Goal: Check status: Check status

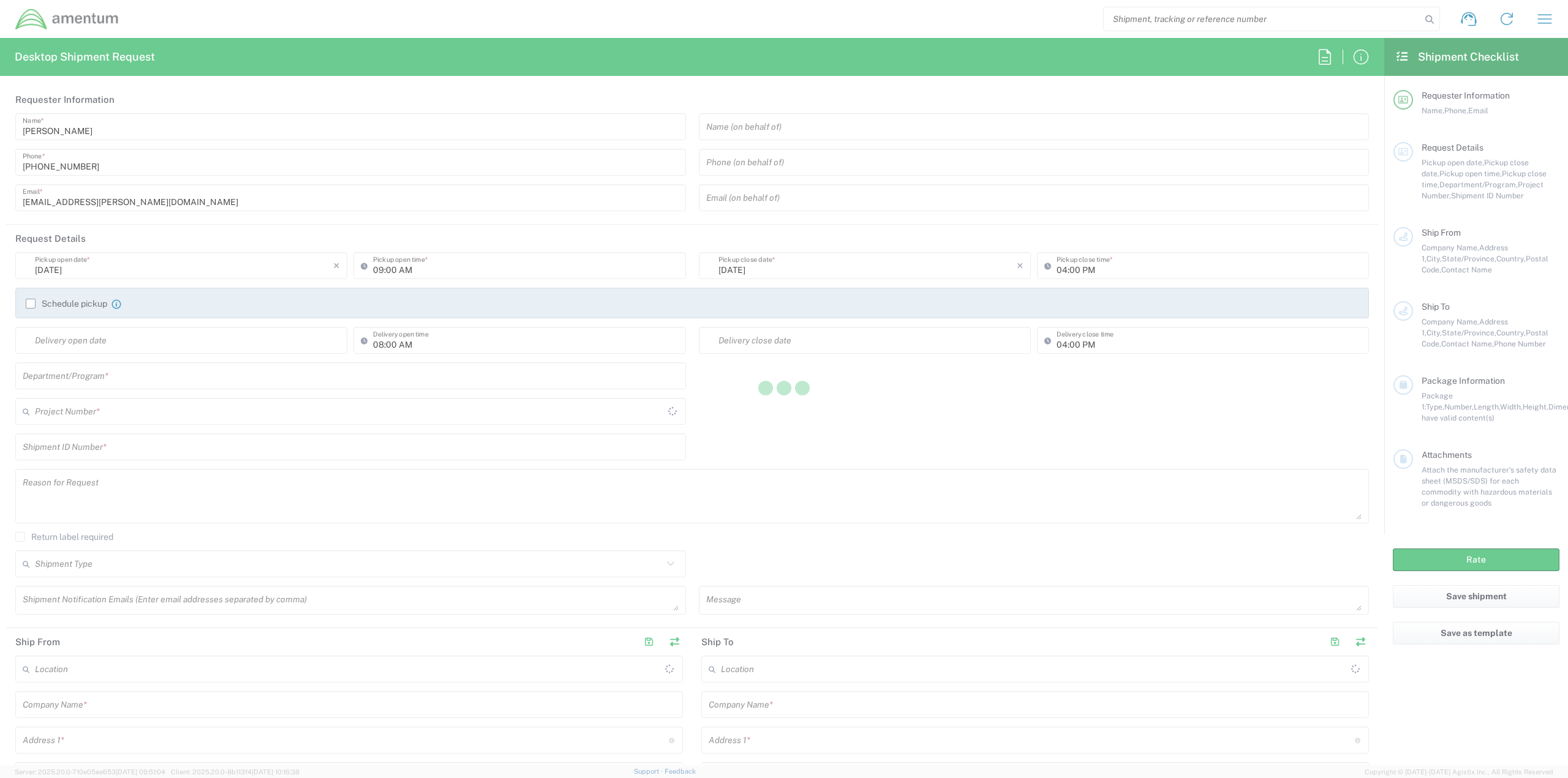
type input "[GEOGRAPHIC_DATA]"
type input "[DOMAIN_NAME]"
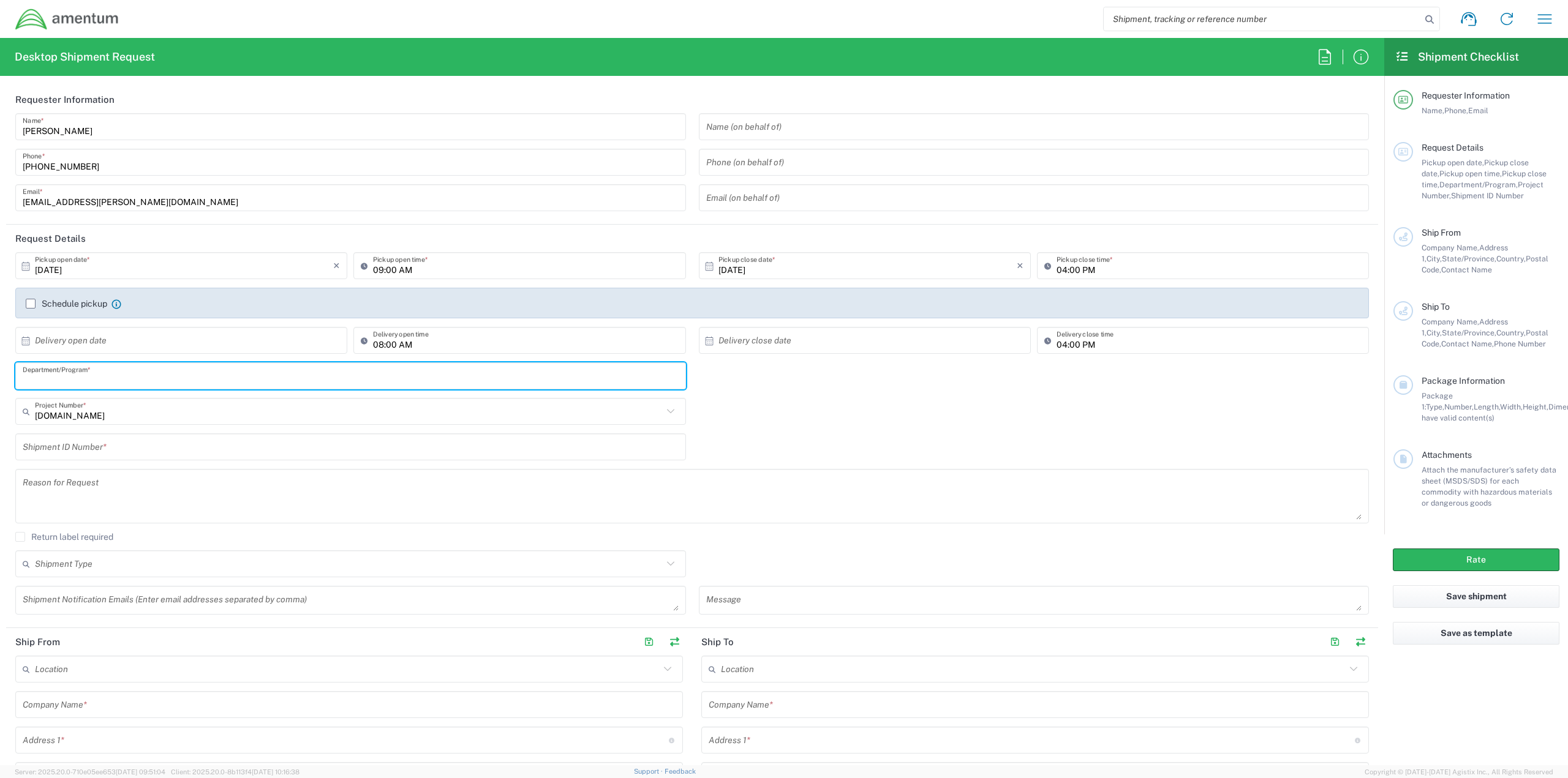
click at [199, 384] on input "text" at bounding box center [351, 376] width 656 height 22
type input "DHS S&T CUAS"
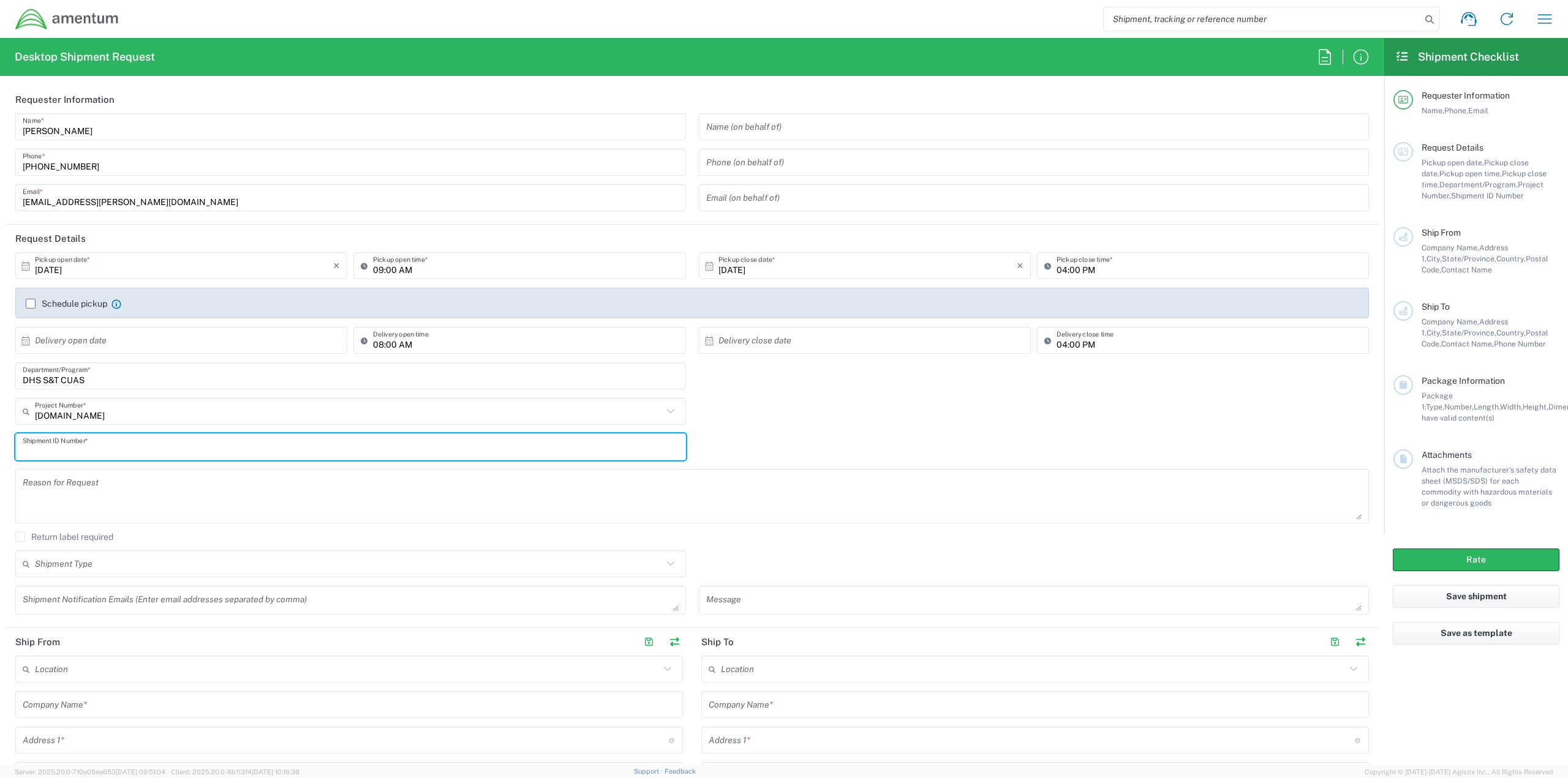
click at [200, 444] on input "text" at bounding box center [351, 447] width 656 height 22
type input "2061 CUAS"
click at [299, 505] on textarea at bounding box center [692, 496] width 1339 height 47
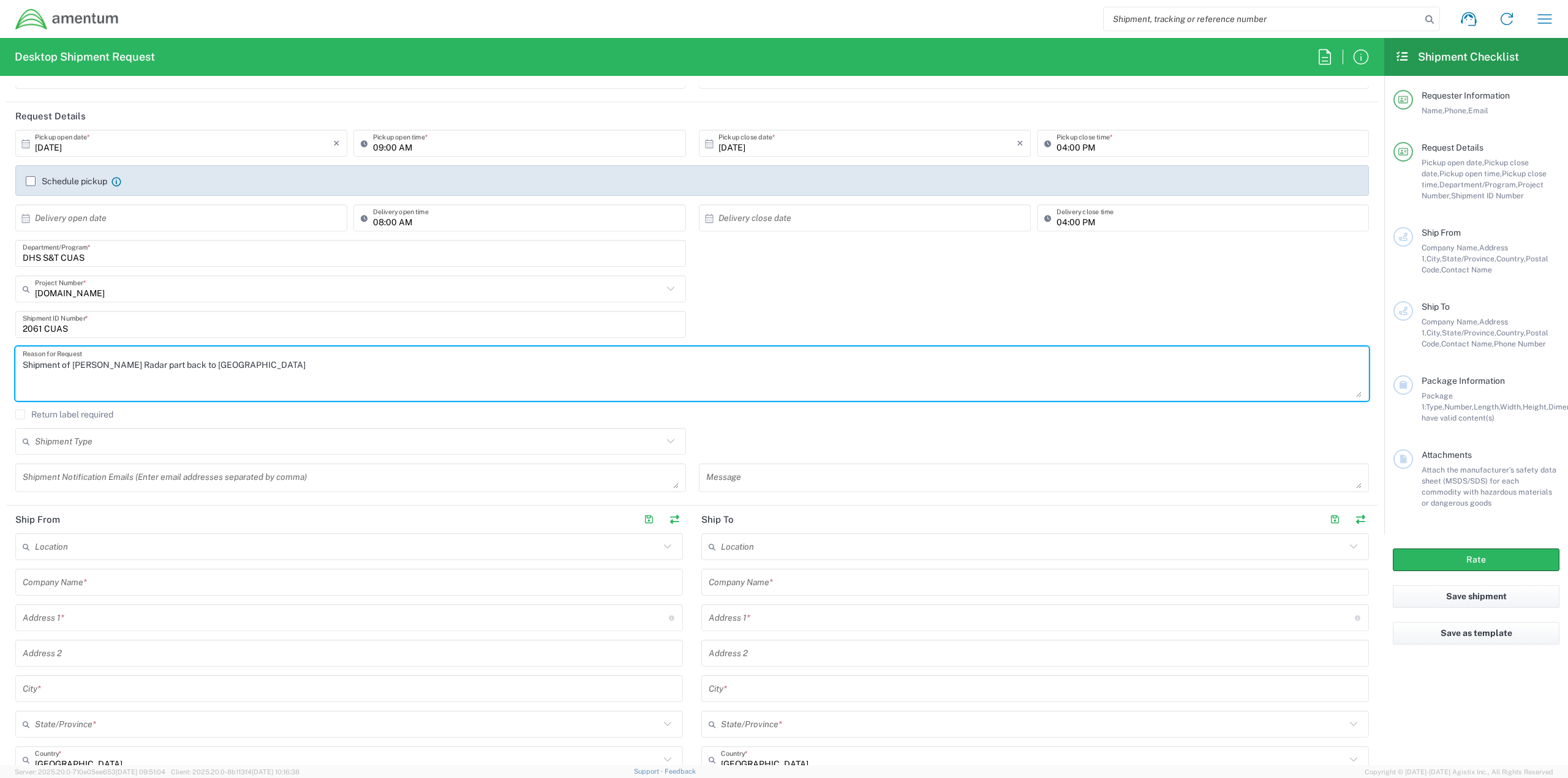
scroll to position [183, 0]
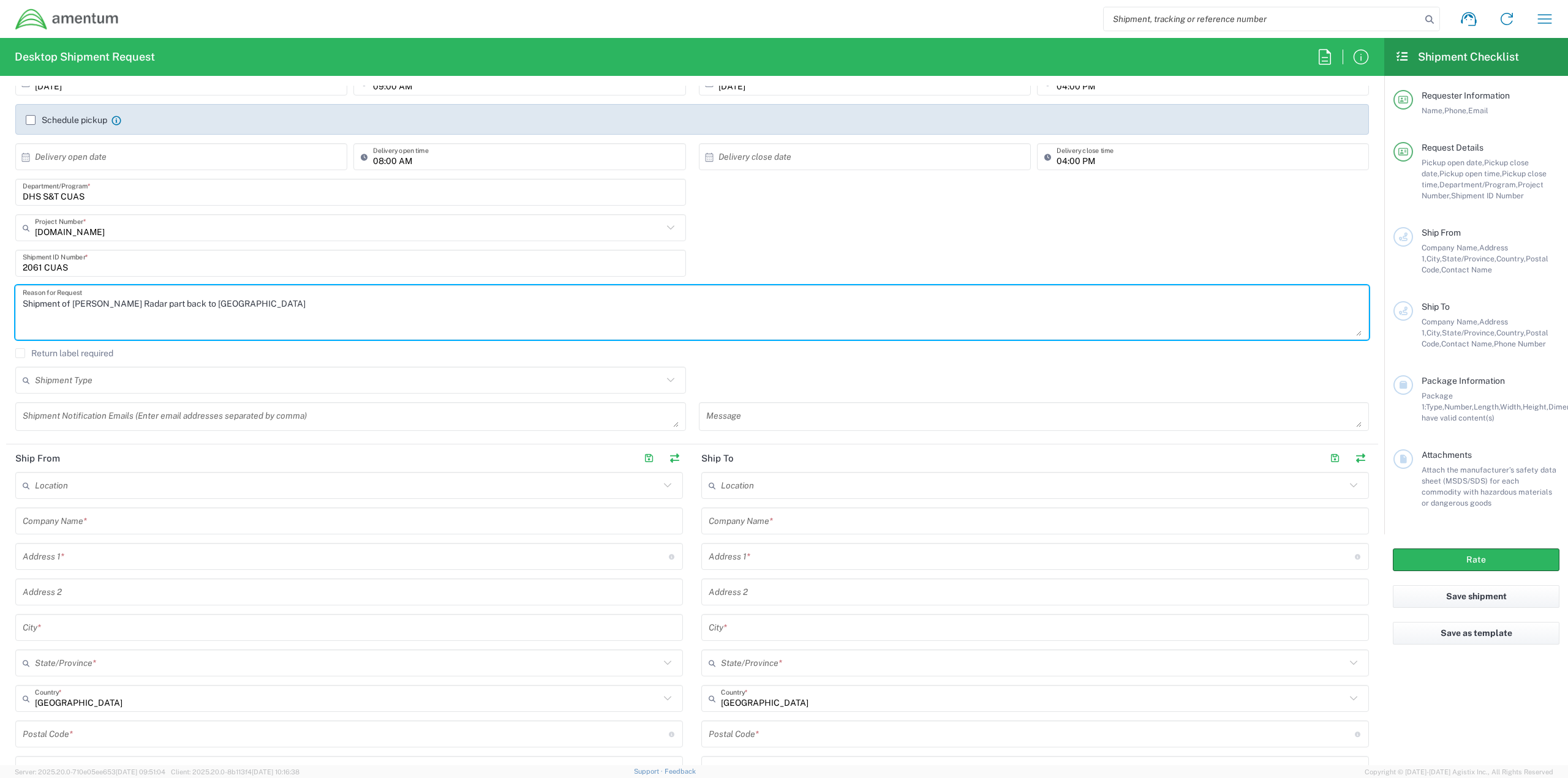
type textarea "Shipment of Robin Radar part back to Amentum"
click at [768, 416] on textarea at bounding box center [1034, 416] width 656 height 22
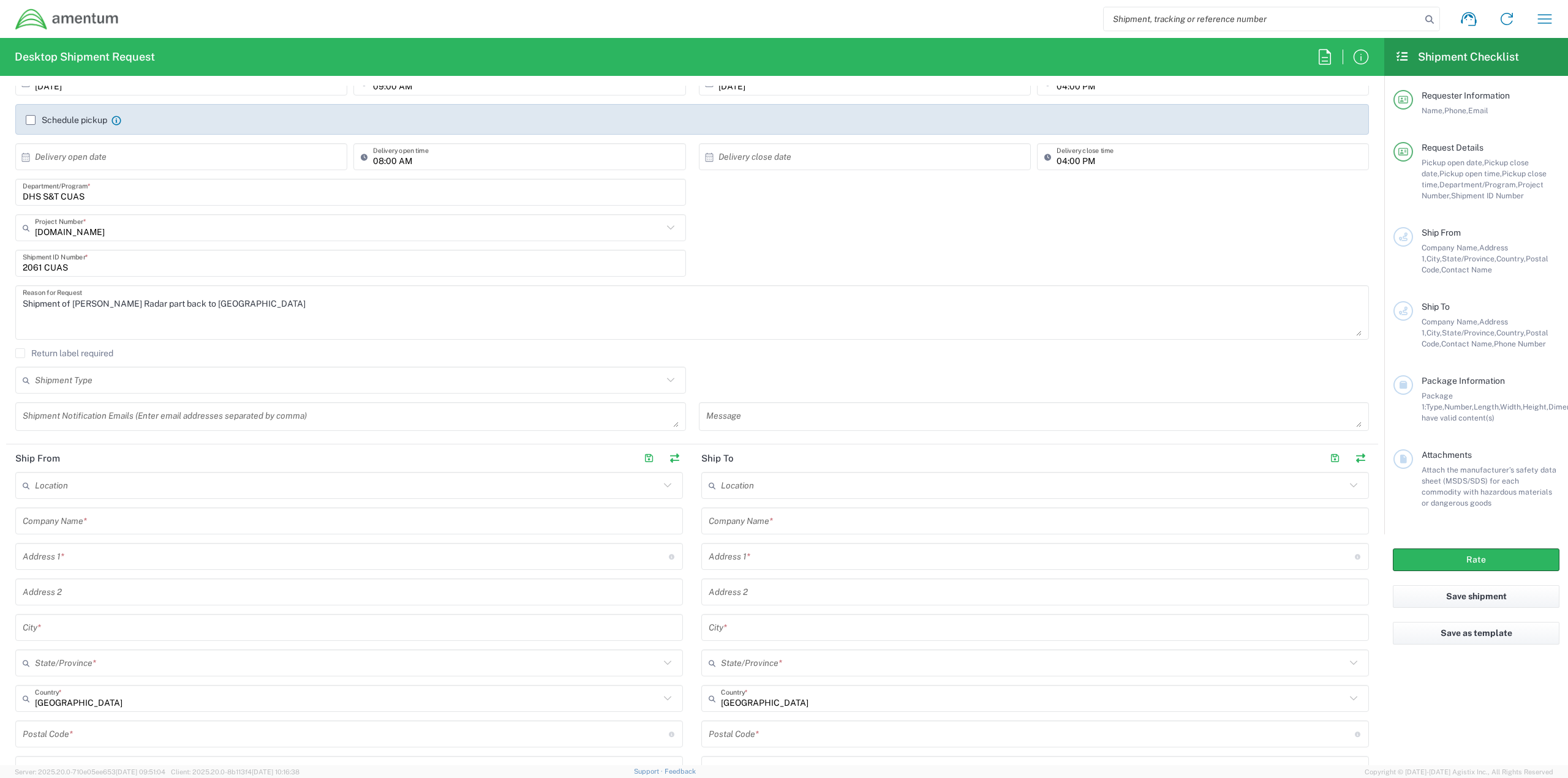
click at [959, 423] on textarea at bounding box center [1034, 416] width 656 height 22
paste textarea "Please use the following contact information if pickup window exceeds selected …"
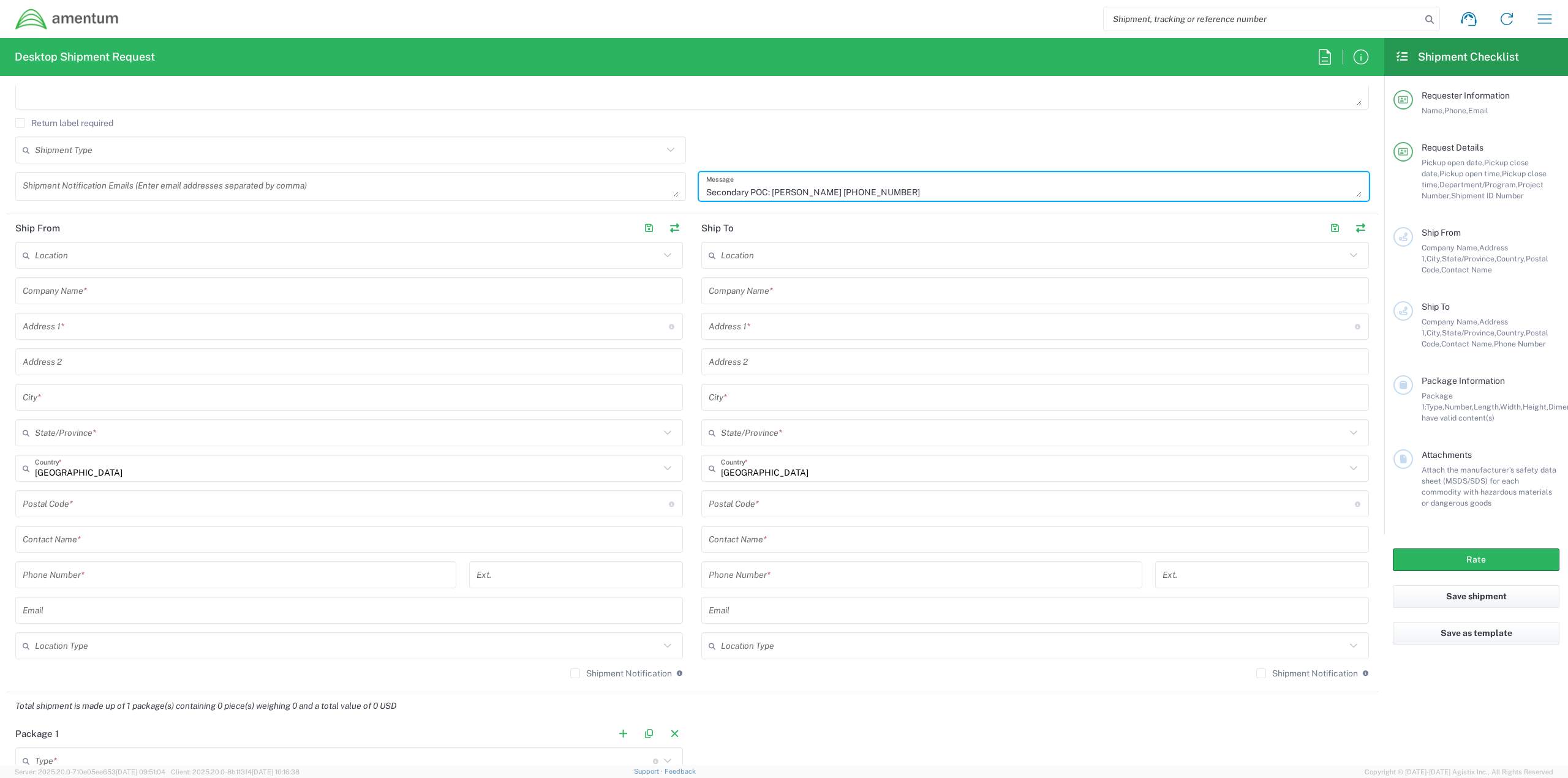
scroll to position [429, 0]
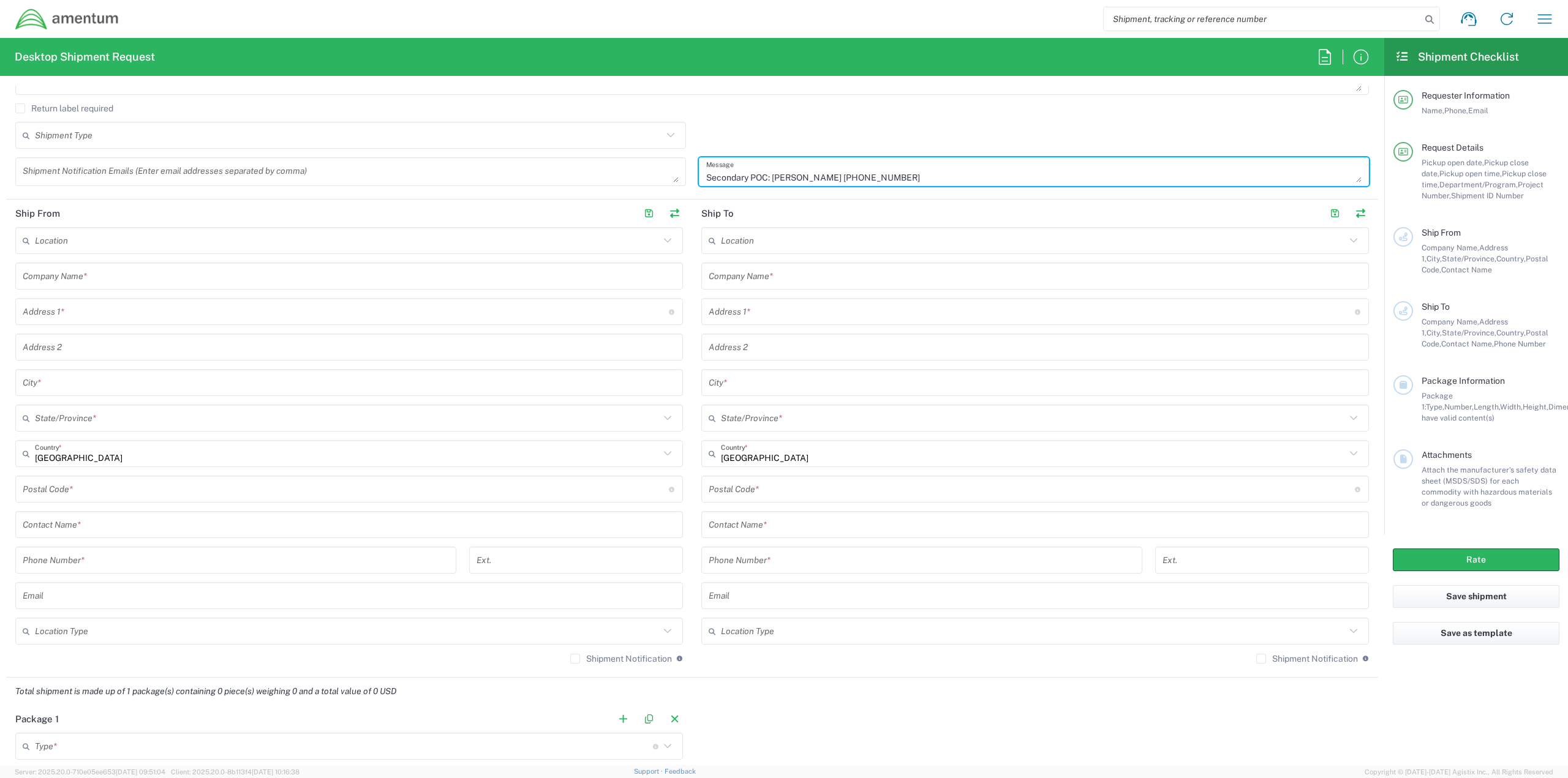
type textarea "Please use the following contact information if pickup window exceeds selected …"
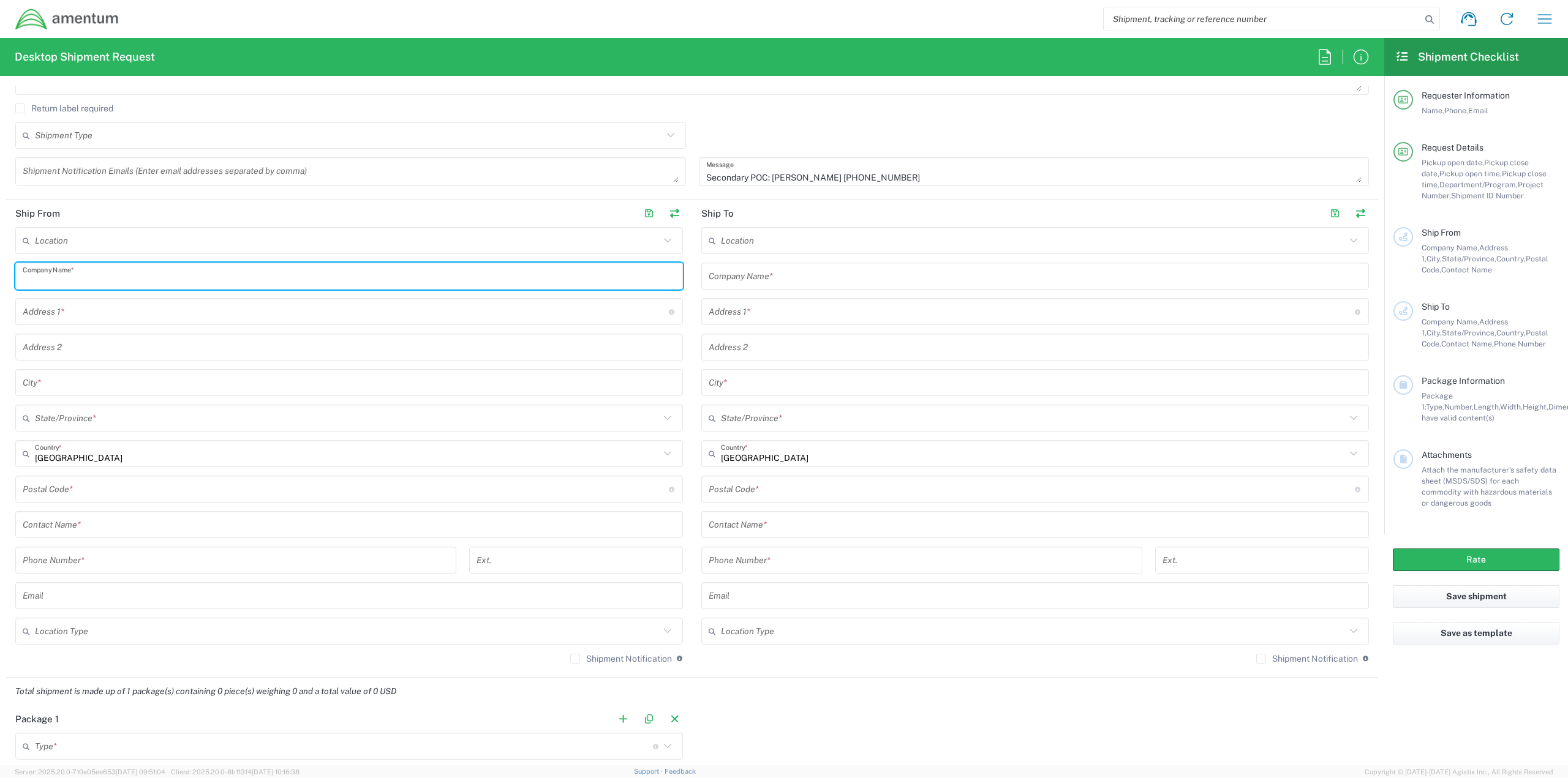
click at [123, 277] on input "text" at bounding box center [349, 276] width 653 height 22
click at [138, 521] on div "Location 1002-4122-6 1006-5256-0 1026-8910-0 1281-0560-3 1369-6441-0 1402-6962-…" at bounding box center [349, 450] width 667 height 445
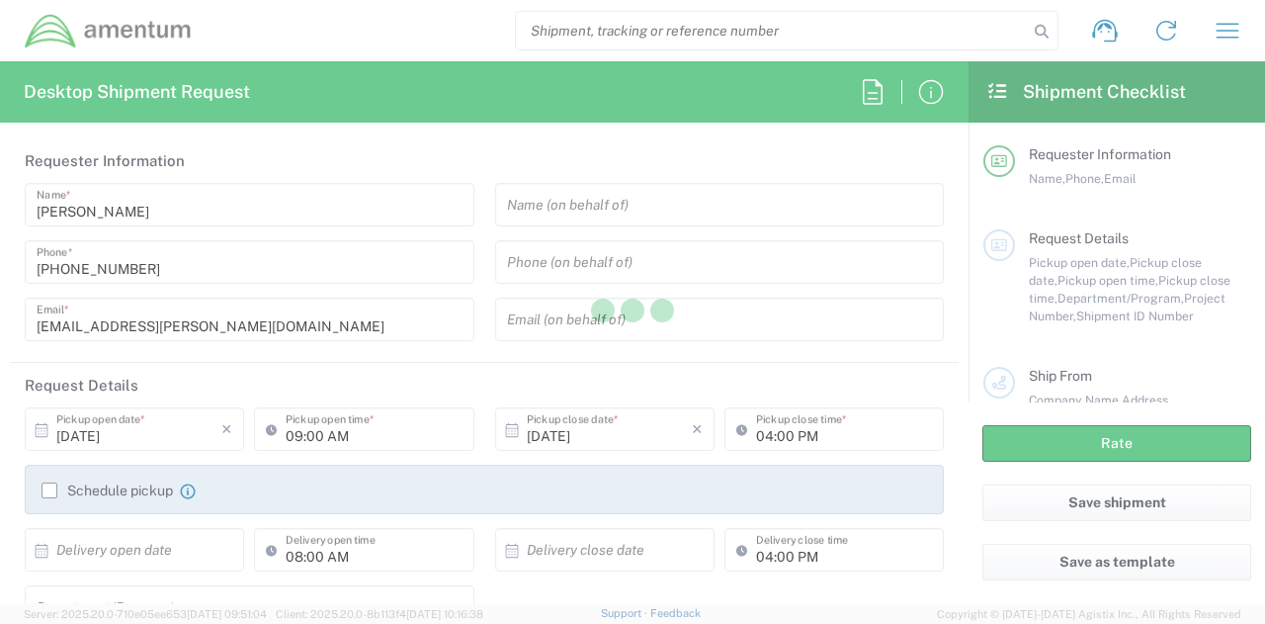
type input "[DOMAIN_NAME]"
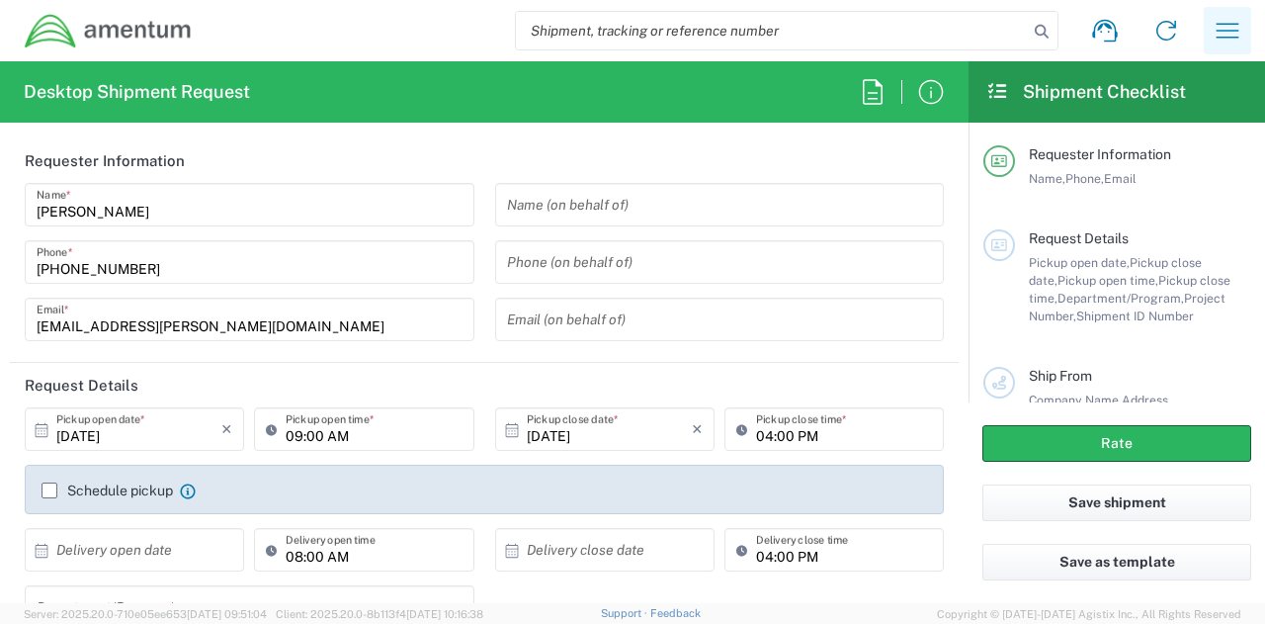
click at [1227, 27] on icon "button" at bounding box center [1228, 31] width 32 height 32
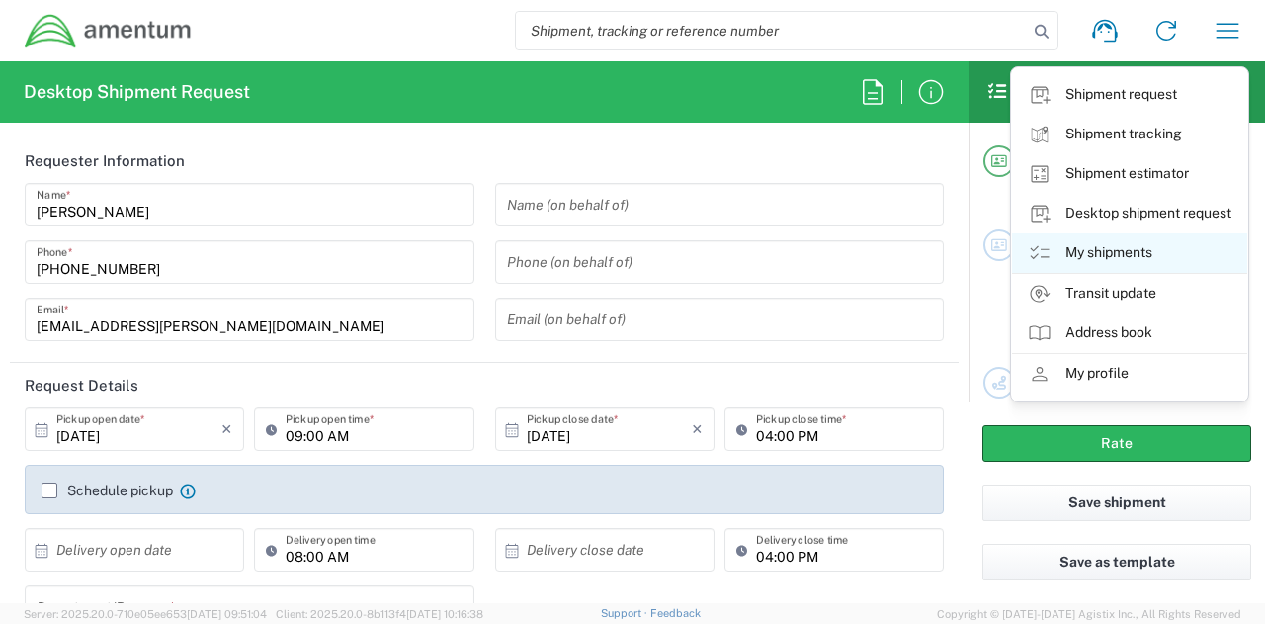
click at [1115, 255] on link "My shipments" at bounding box center [1129, 253] width 235 height 40
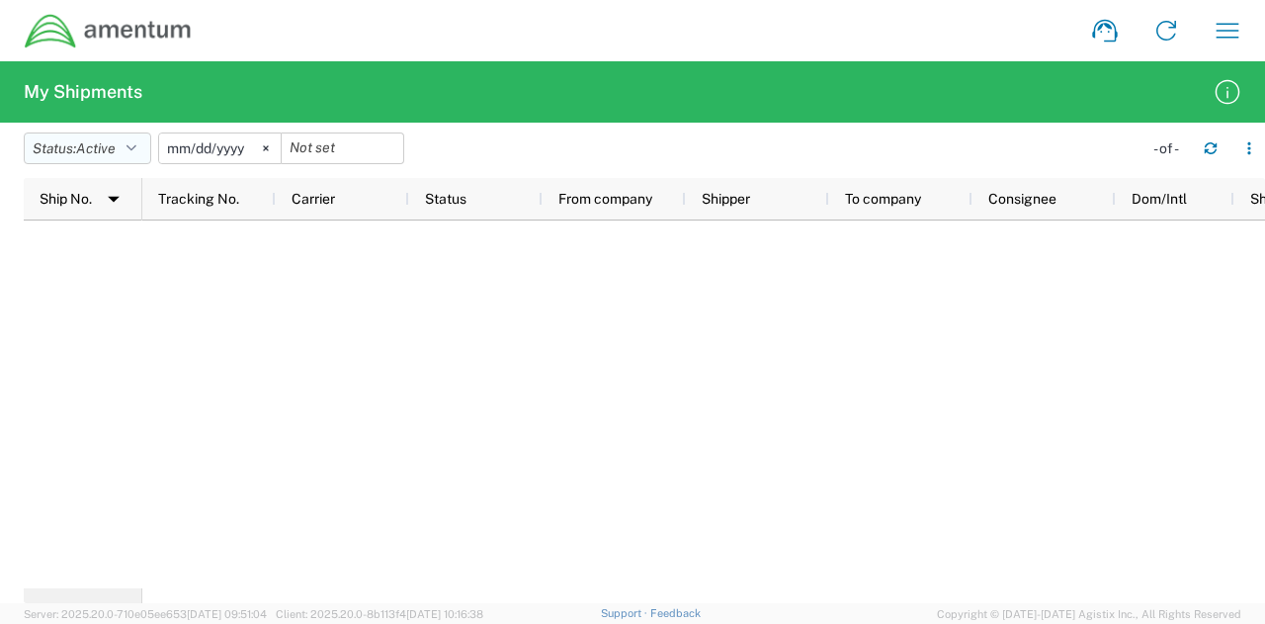
click at [116, 142] on span "Active" at bounding box center [96, 148] width 40 height 16
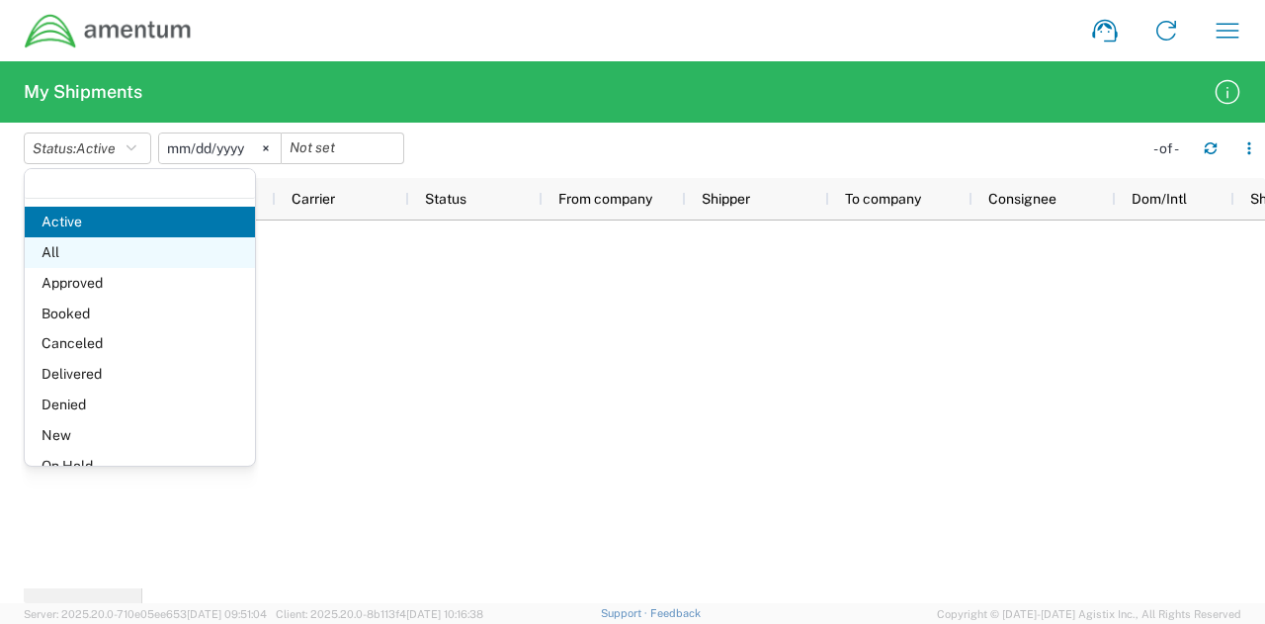
click at [129, 262] on span "All" at bounding box center [140, 252] width 230 height 31
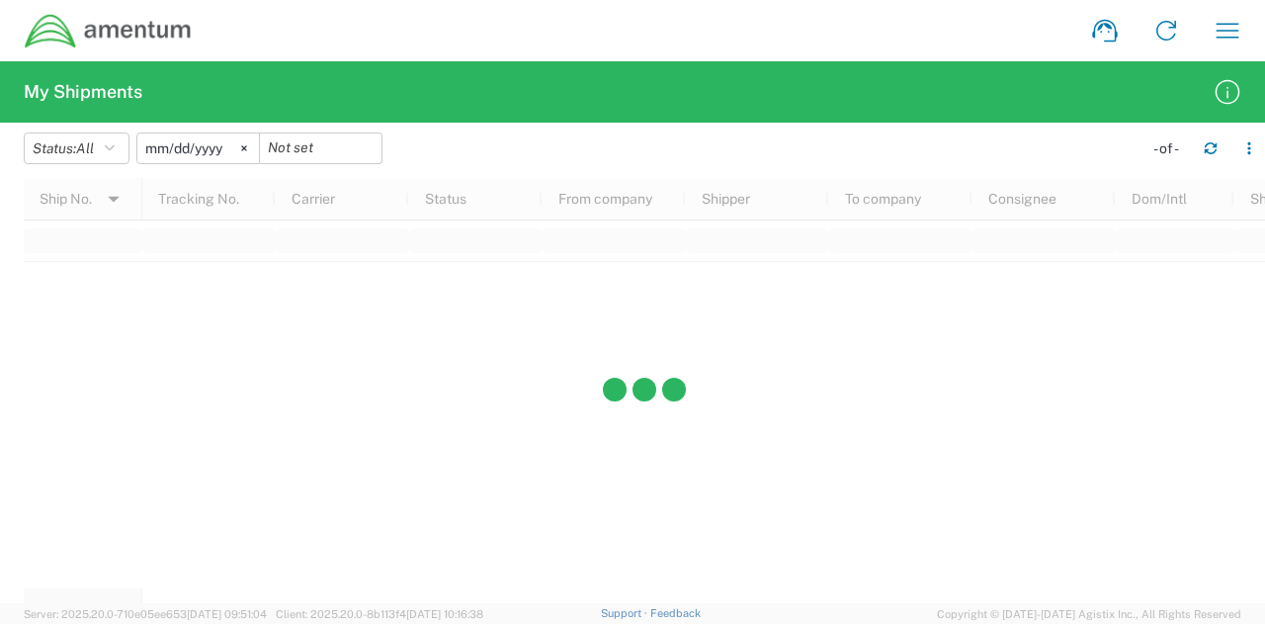
click at [227, 141] on input "[DATE]" at bounding box center [198, 148] width 122 height 30
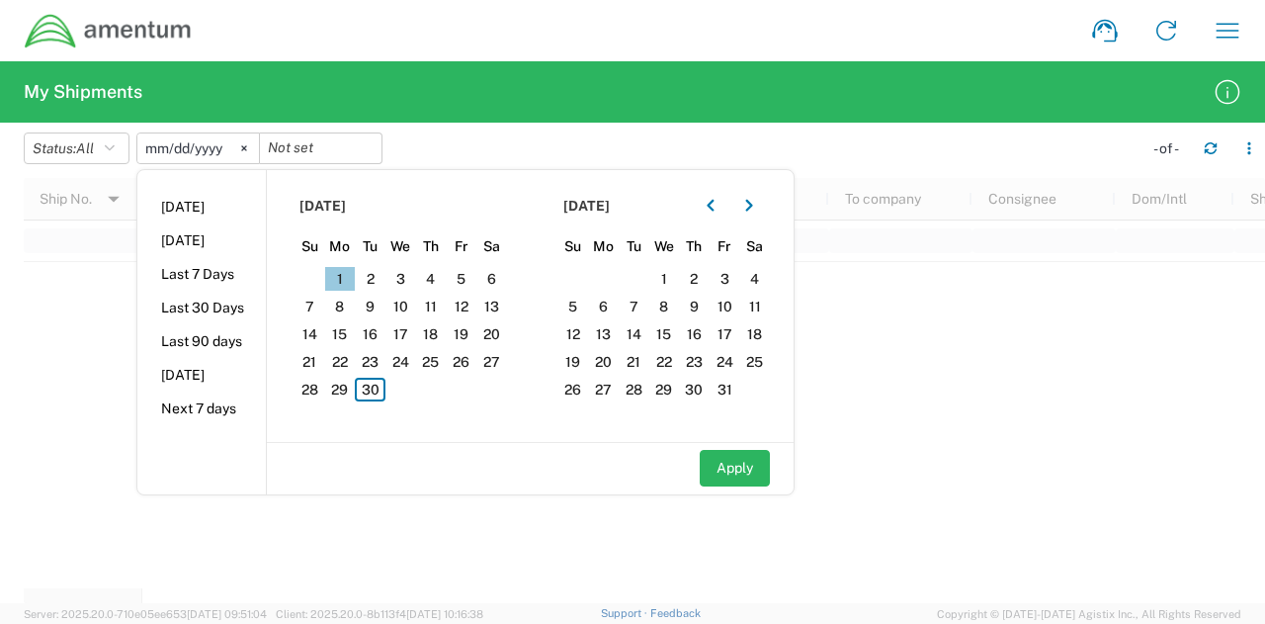
click at [342, 286] on span "1" at bounding box center [340, 279] width 31 height 24
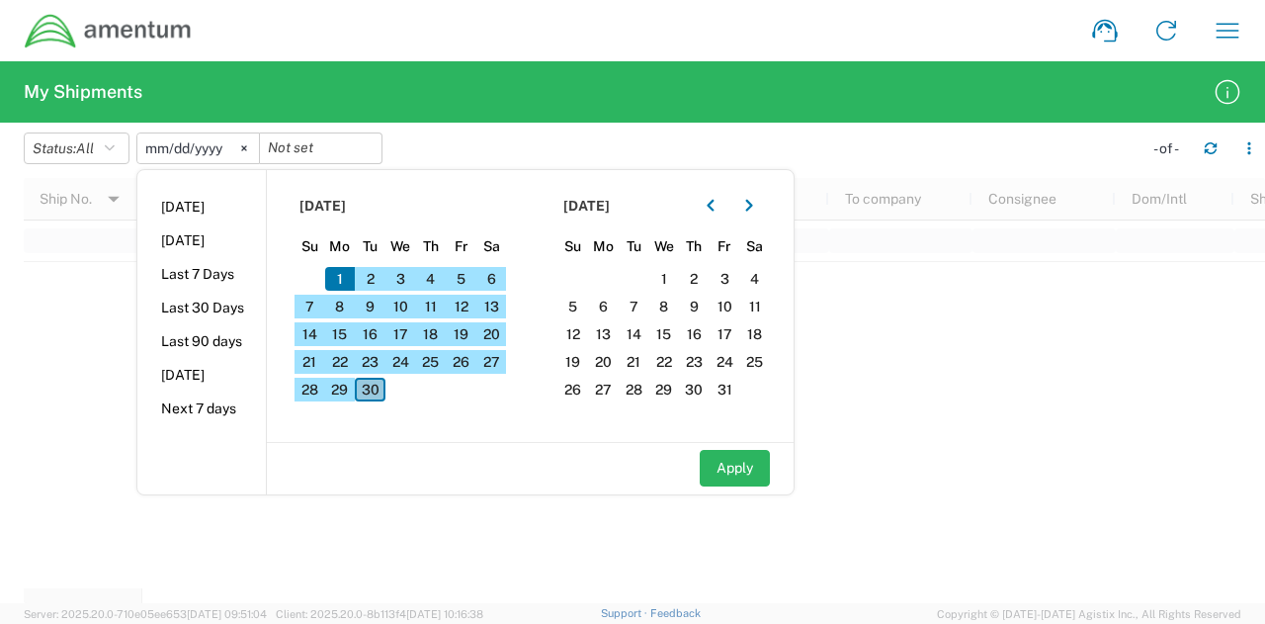
click at [378, 397] on span "30" at bounding box center [370, 389] width 31 height 24
click at [739, 469] on button "Apply" at bounding box center [735, 468] width 70 height 37
type input "[DATE]"
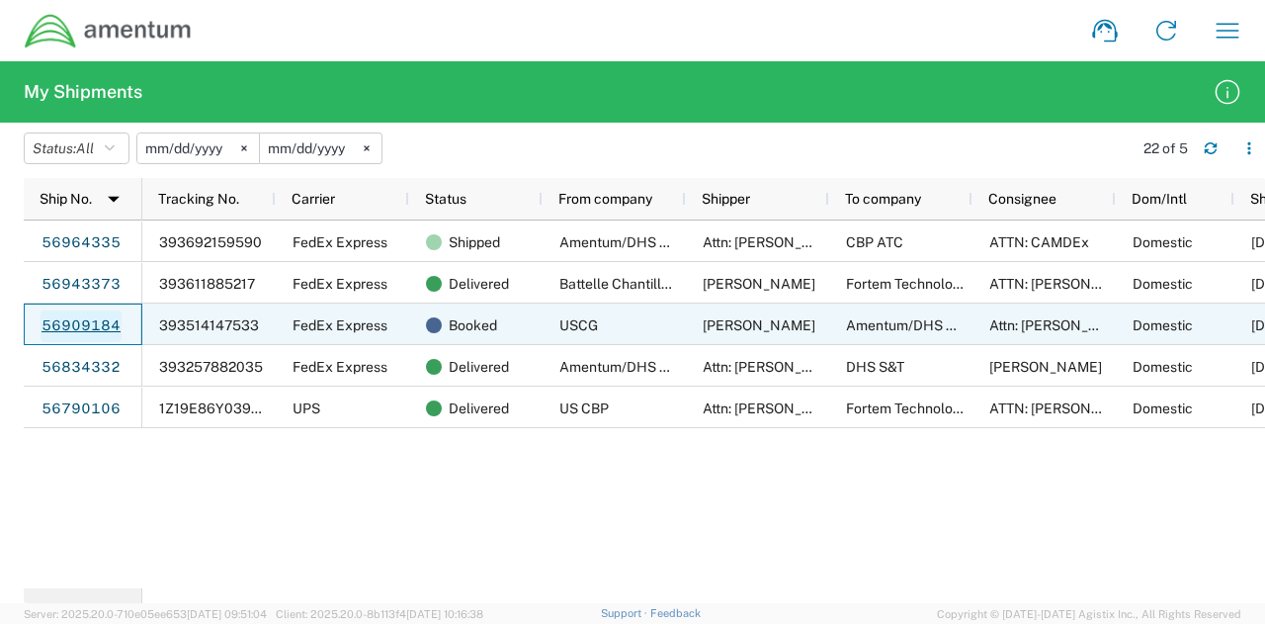
click at [87, 326] on link "56909184" at bounding box center [81, 326] width 81 height 32
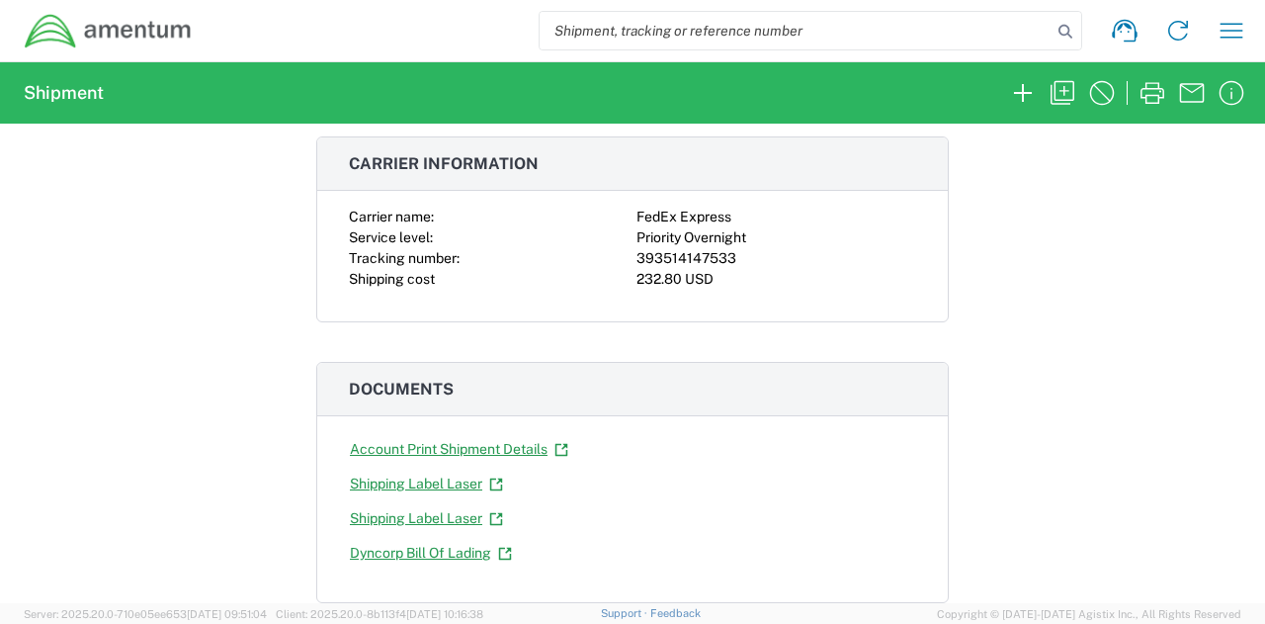
scroll to position [296, 0]
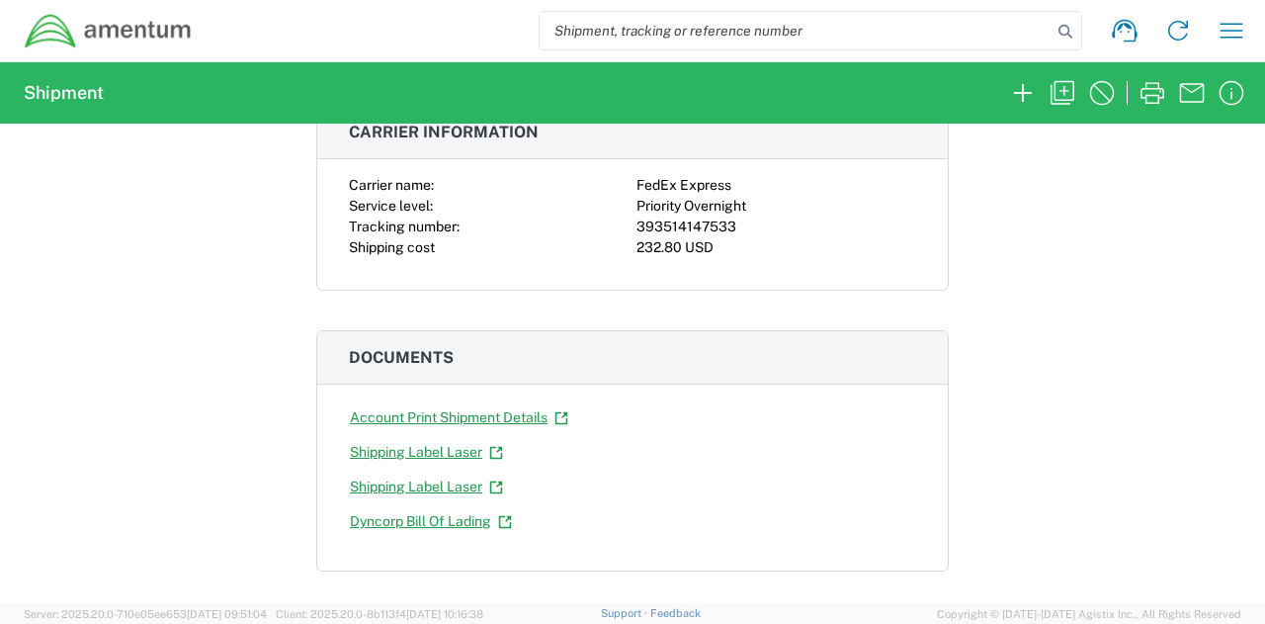
click at [673, 226] on div "393514147533" at bounding box center [776, 226] width 280 height 21
copy div "393514147533"
drag, startPoint x: 1018, startPoint y: 375, endPoint x: 999, endPoint y: 353, distance: 28.7
click at [1018, 374] on div "Shipment 56909184 Google Maps Pickup request submitted. Note: You will receive …" at bounding box center [632, 363] width 1265 height 479
